Goal: Check status

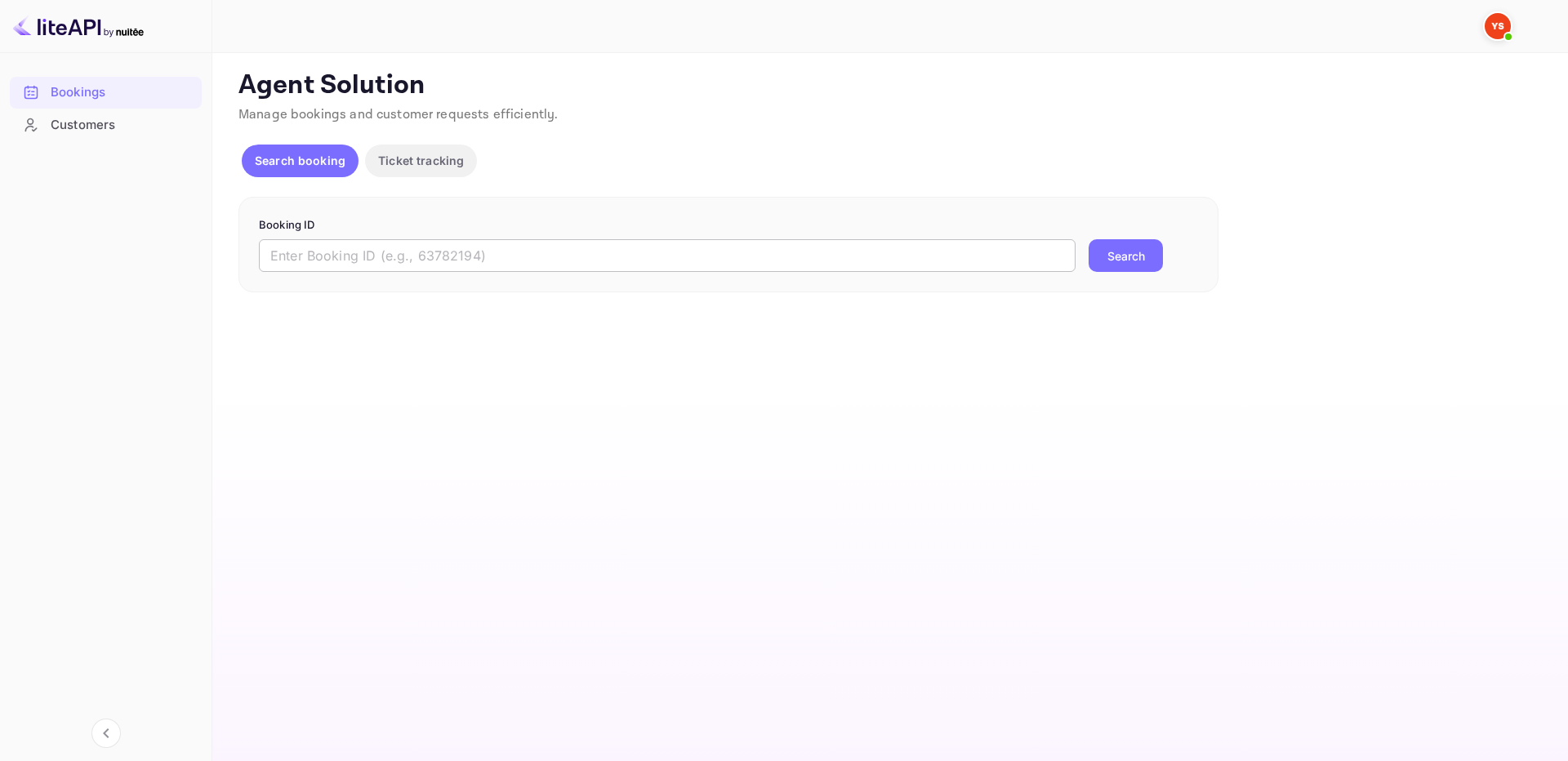
click at [556, 256] on input "text" at bounding box center [667, 256] width 817 height 33
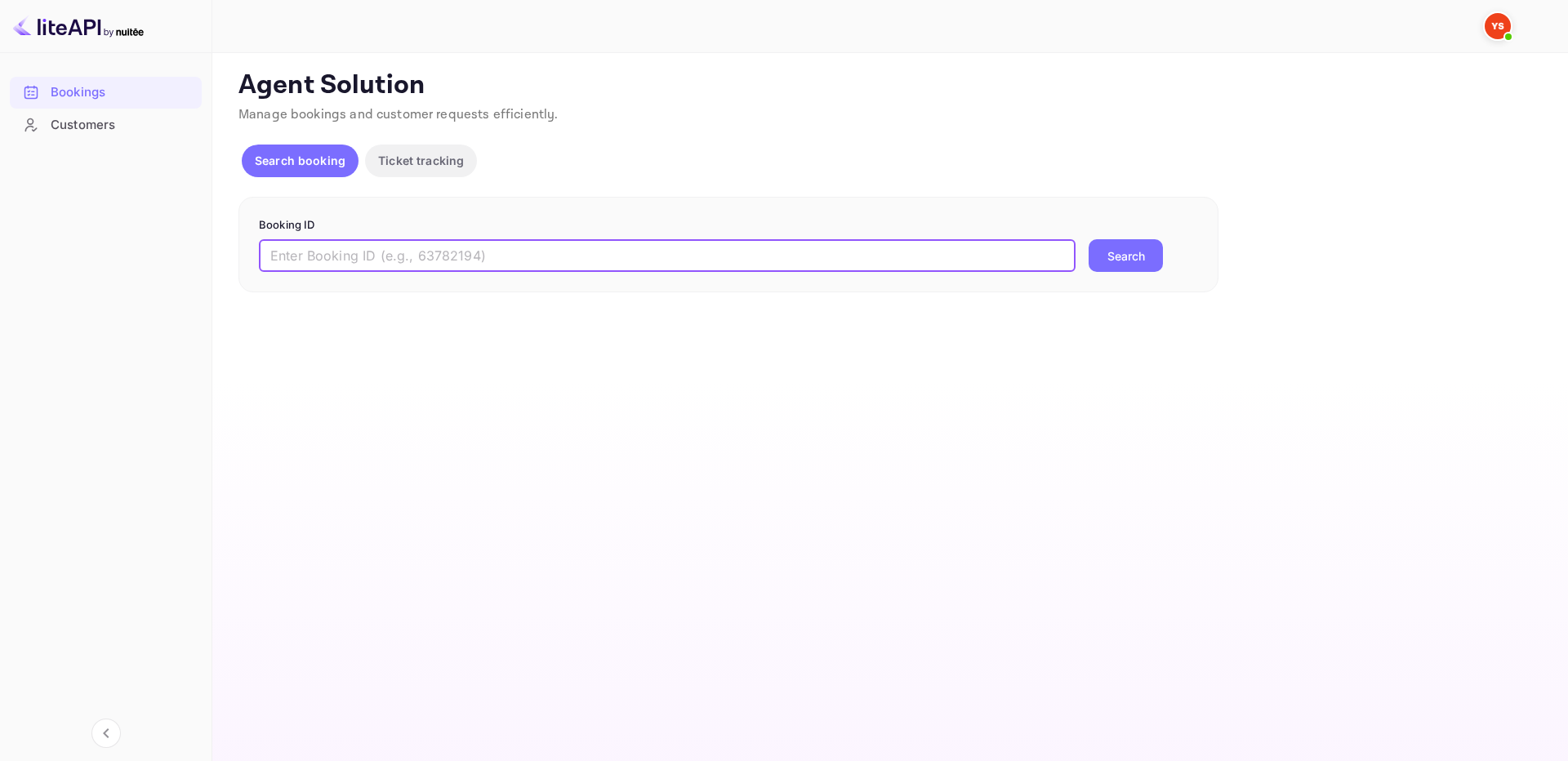
paste input "9846979"
type input "9846979"
click at [1128, 264] on button "Search" at bounding box center [1125, 256] width 74 height 33
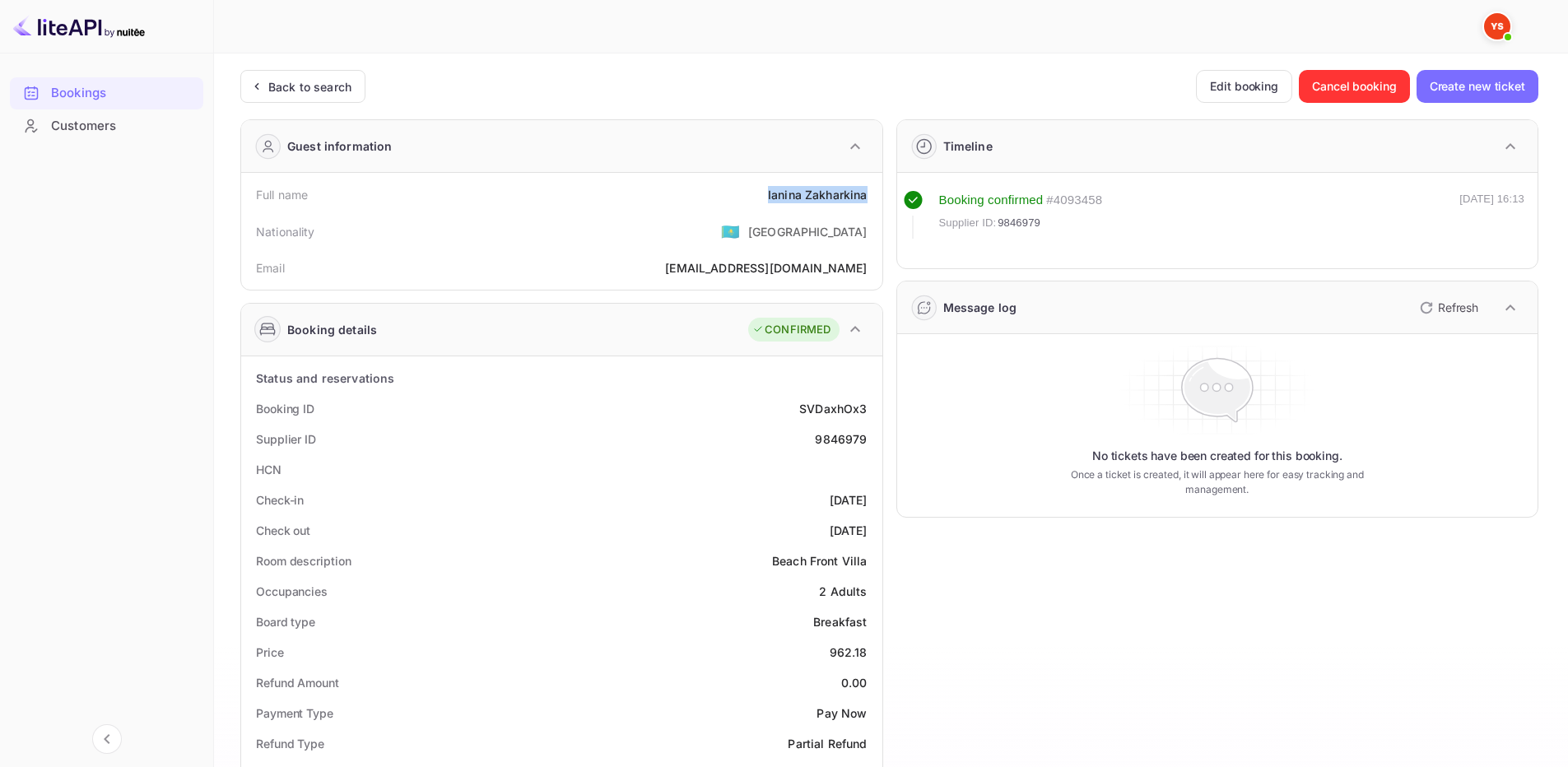
drag, startPoint x: 767, startPoint y: 186, endPoint x: 872, endPoint y: 190, distance: 105.1
click at [872, 190] on div "Full name [PERSON_NAME]" at bounding box center [562, 194] width 628 height 30
copy div "[PERSON_NAME]"
drag, startPoint x: 828, startPoint y: 642, endPoint x: 868, endPoint y: 648, distance: 40.4
click at [869, 650] on div "Price 962.18" at bounding box center [562, 652] width 628 height 30
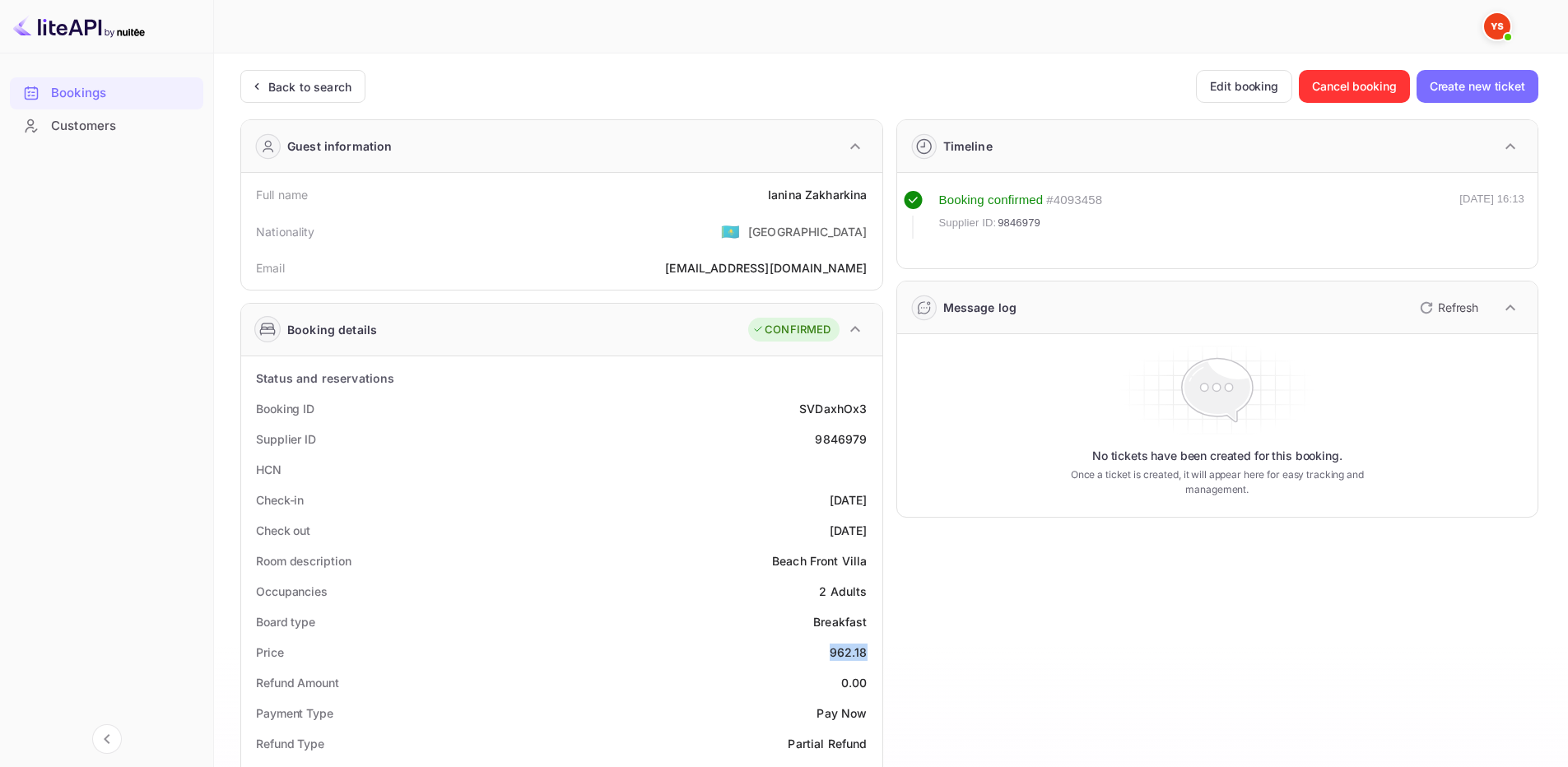
copy div "962.18"
